Goal: Task Accomplishment & Management: Manage account settings

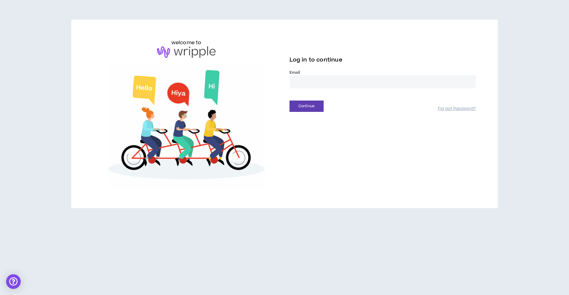
click at [314, 77] on input "email" at bounding box center [382, 81] width 187 height 13
type input "**********"
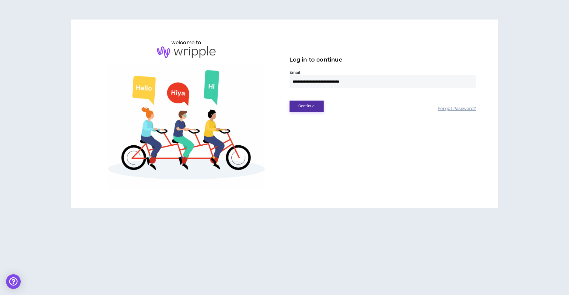
click at [309, 102] on button "Continue" at bounding box center [306, 105] width 34 height 11
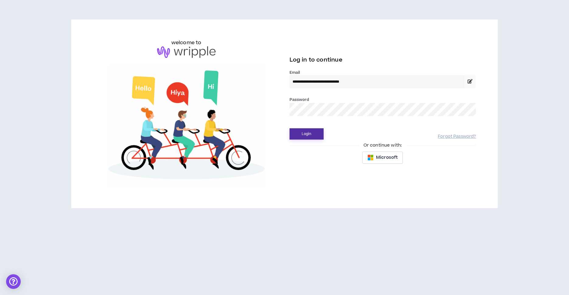
click at [310, 131] on button "Login" at bounding box center [306, 133] width 34 height 11
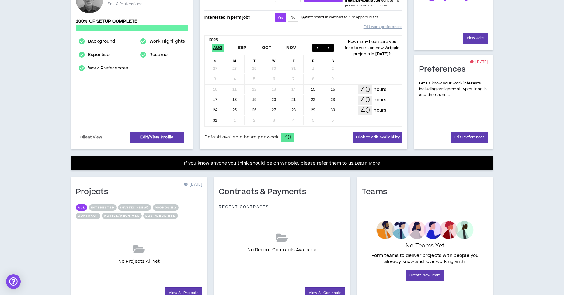
scroll to position [127, 0]
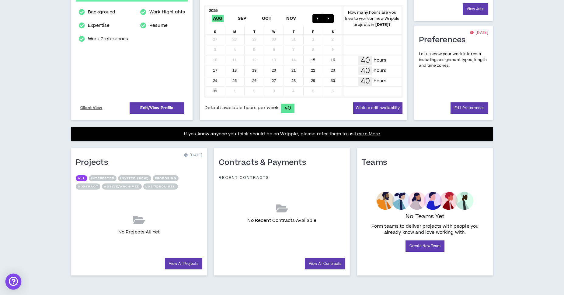
click at [13, 279] on div "Open Intercom Messenger" at bounding box center [13, 281] width 16 height 16
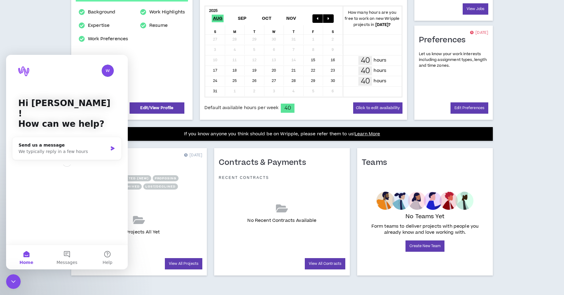
scroll to position [0, 0]
click at [108, 72] on img "Intercom messenger" at bounding box center [108, 71] width 12 height 12
click at [48, 36] on div "Dashboard Projects Profile Contracts Jobs Teams Preferences Log out Profile [DA…" at bounding box center [282, 93] width 564 height 403
click at [44, 27] on div "Dashboard Projects Profile Contracts Jobs Teams Preferences Log out Profile [DA…" at bounding box center [282, 93] width 564 height 403
click at [47, 34] on div "Dashboard Projects Profile Contracts Jobs Teams Preferences Log out Profile [DA…" at bounding box center [282, 93] width 564 height 403
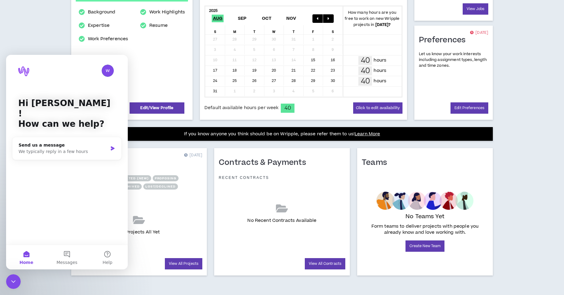
click at [10, 281] on icon "Close Intercom Messenger" at bounding box center [13, 281] width 7 height 7
